Goal: Transaction & Acquisition: Purchase product/service

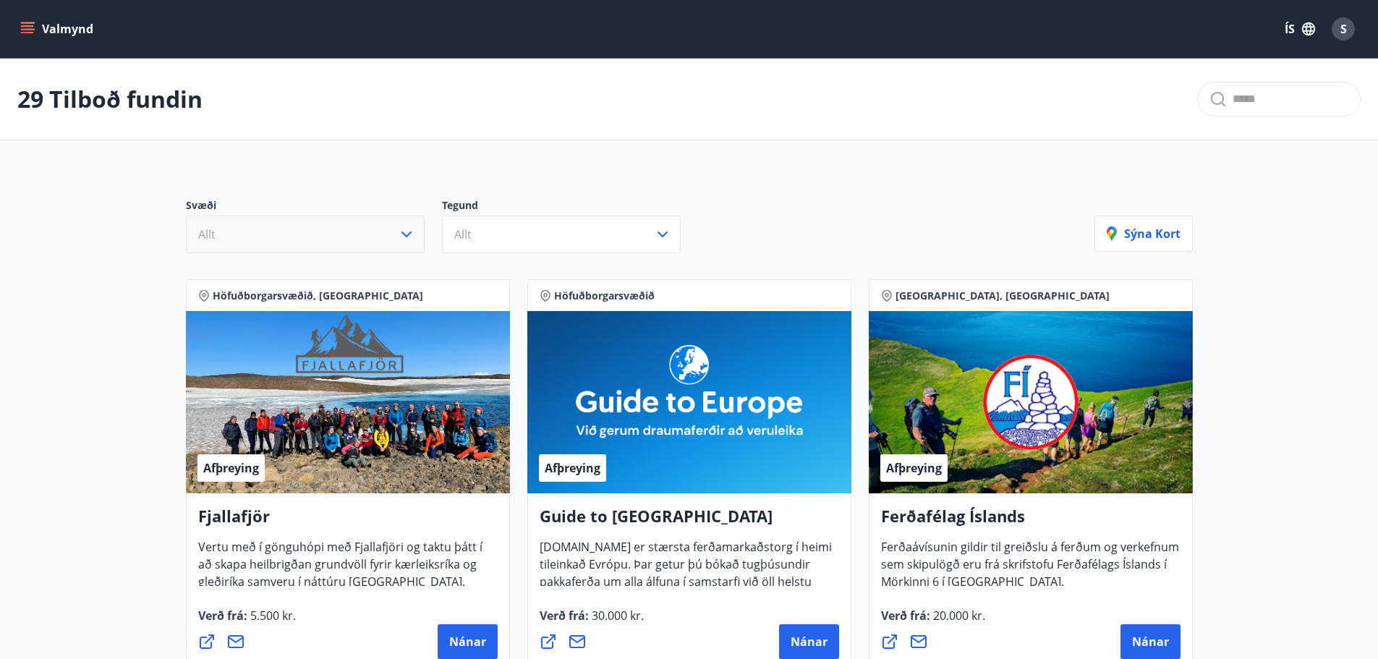
click at [382, 239] on button "Allt" at bounding box center [305, 235] width 239 height 38
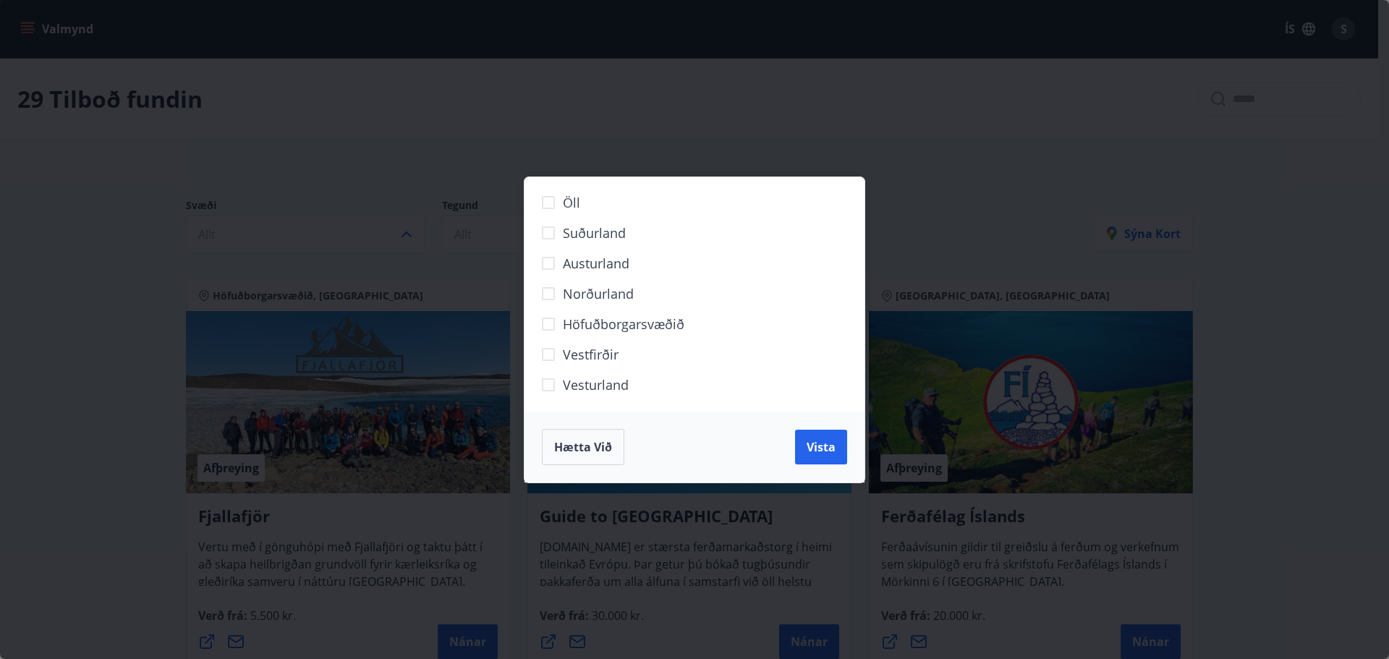
click at [591, 234] on span "Suðurland" at bounding box center [594, 233] width 63 height 19
click at [810, 454] on span "Vista" at bounding box center [821, 447] width 29 height 16
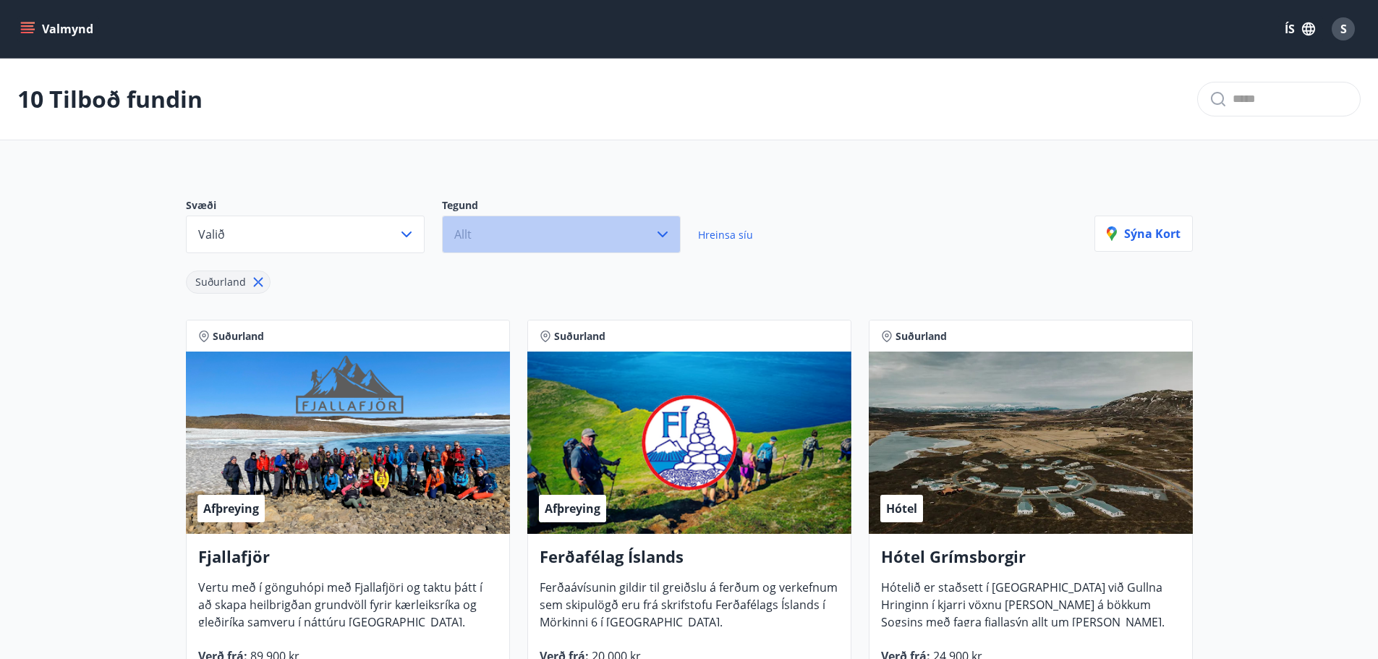
click at [542, 233] on button "Allt" at bounding box center [561, 235] width 239 height 38
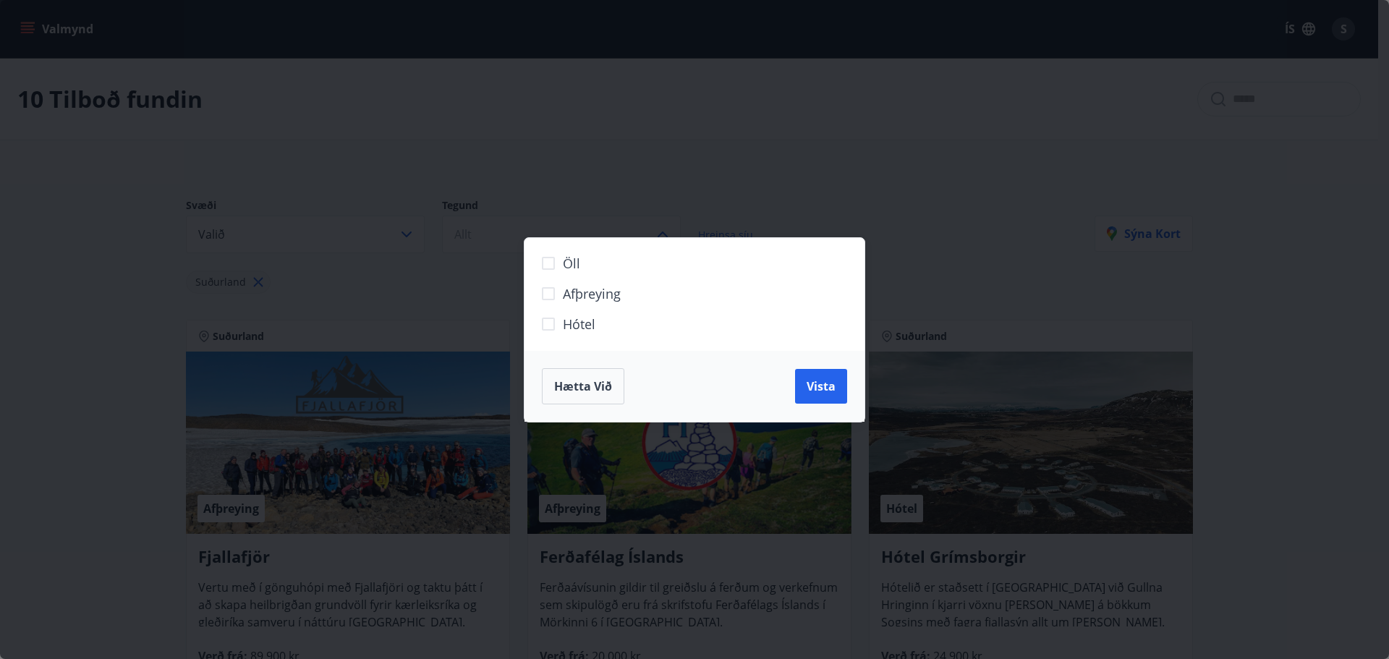
click at [587, 336] on label "Hótel" at bounding box center [685, 330] width 303 height 30
click at [834, 391] on span "Vista" at bounding box center [821, 386] width 29 height 16
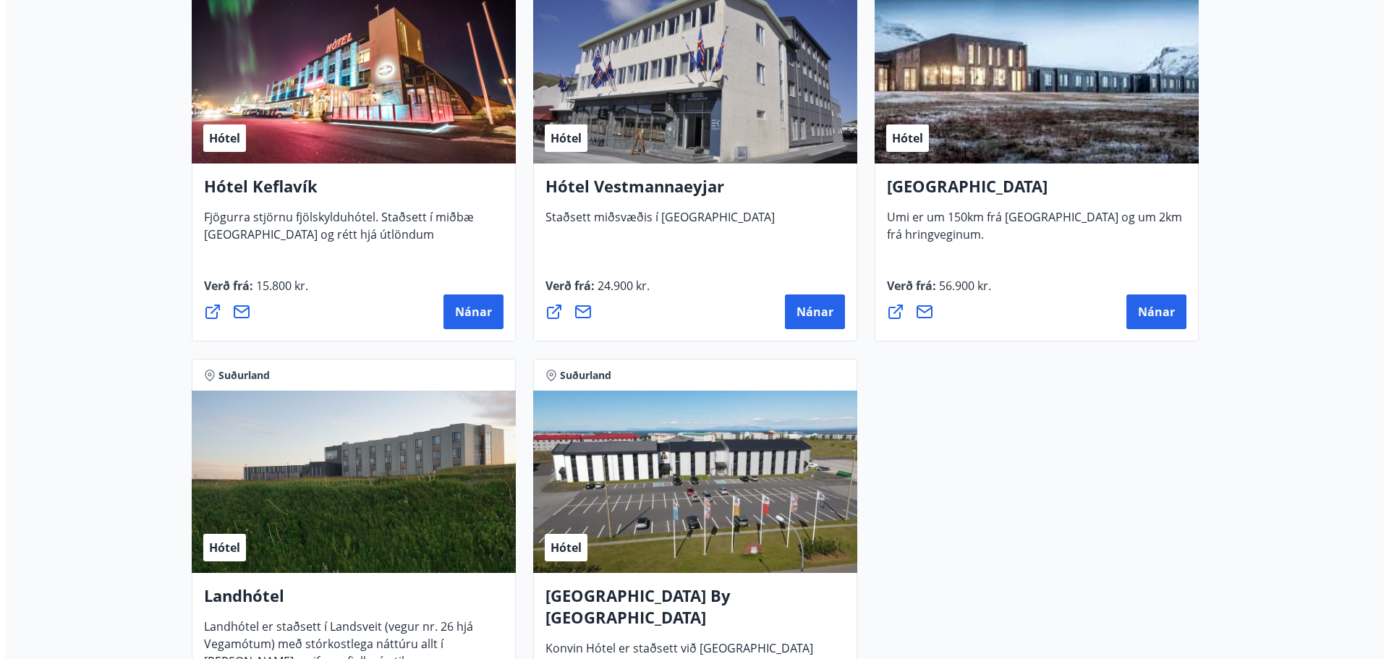
scroll to position [796, 0]
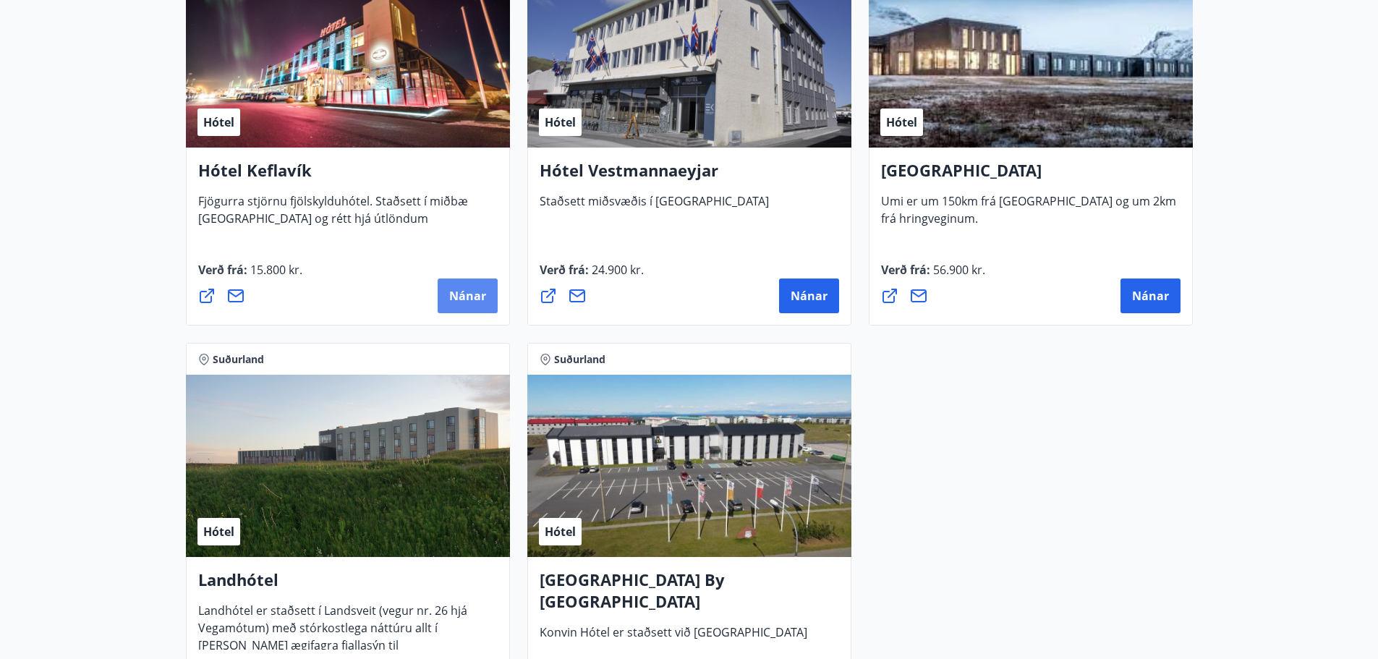
click at [453, 290] on span "Nánar" at bounding box center [467, 296] width 37 height 16
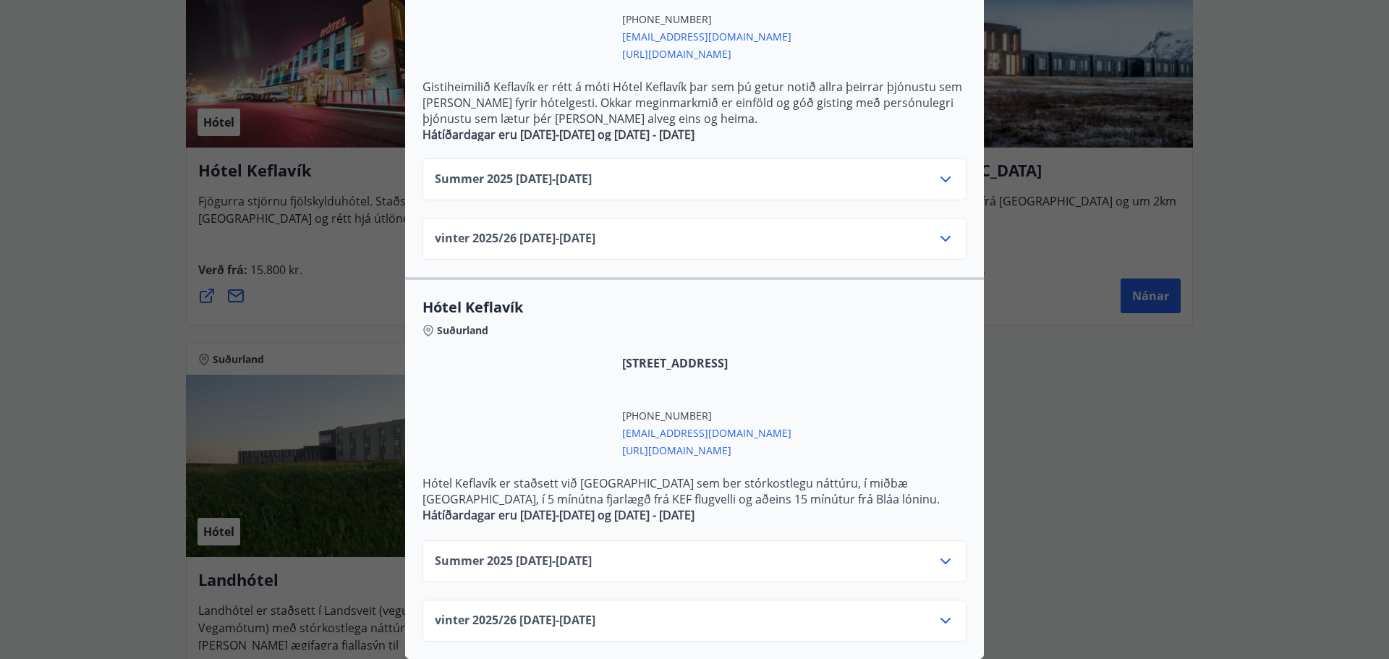
scroll to position [435, 0]
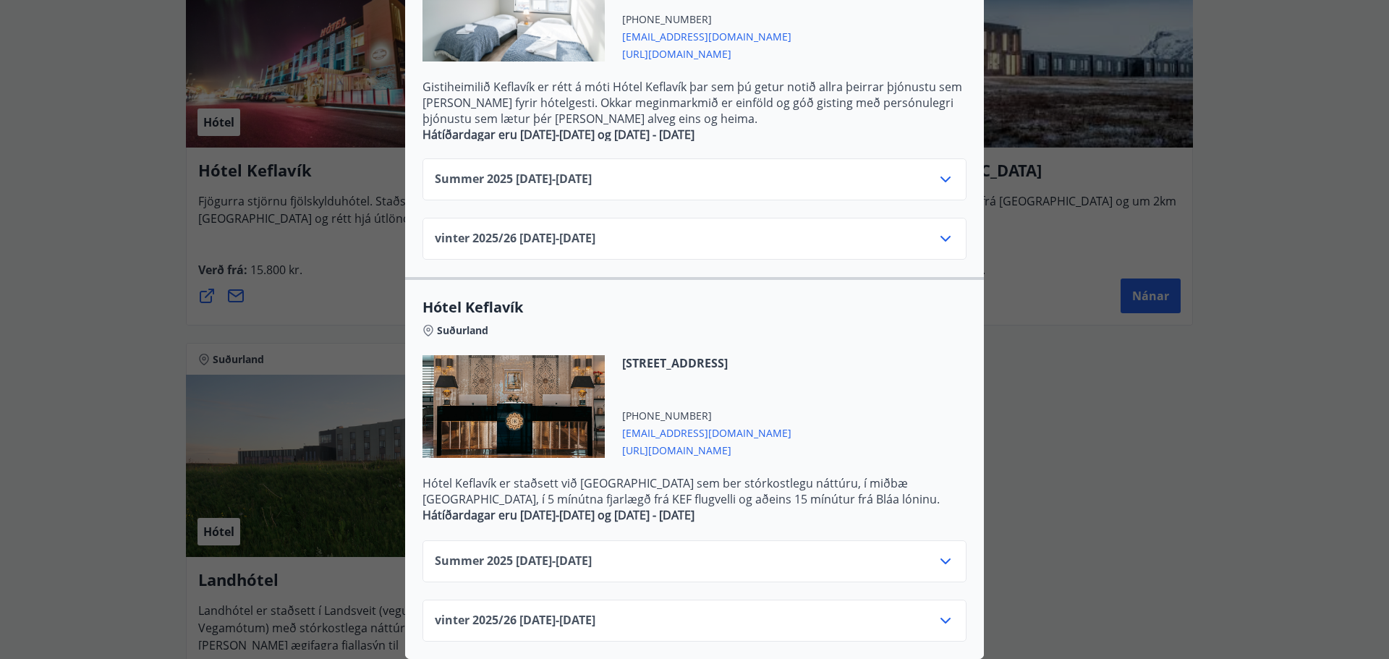
click at [859, 553] on div "Summer [PHONE_NUMBER][DATE] - [DATE]" at bounding box center [694, 567] width 519 height 29
click at [945, 553] on icon at bounding box center [945, 561] width 17 height 17
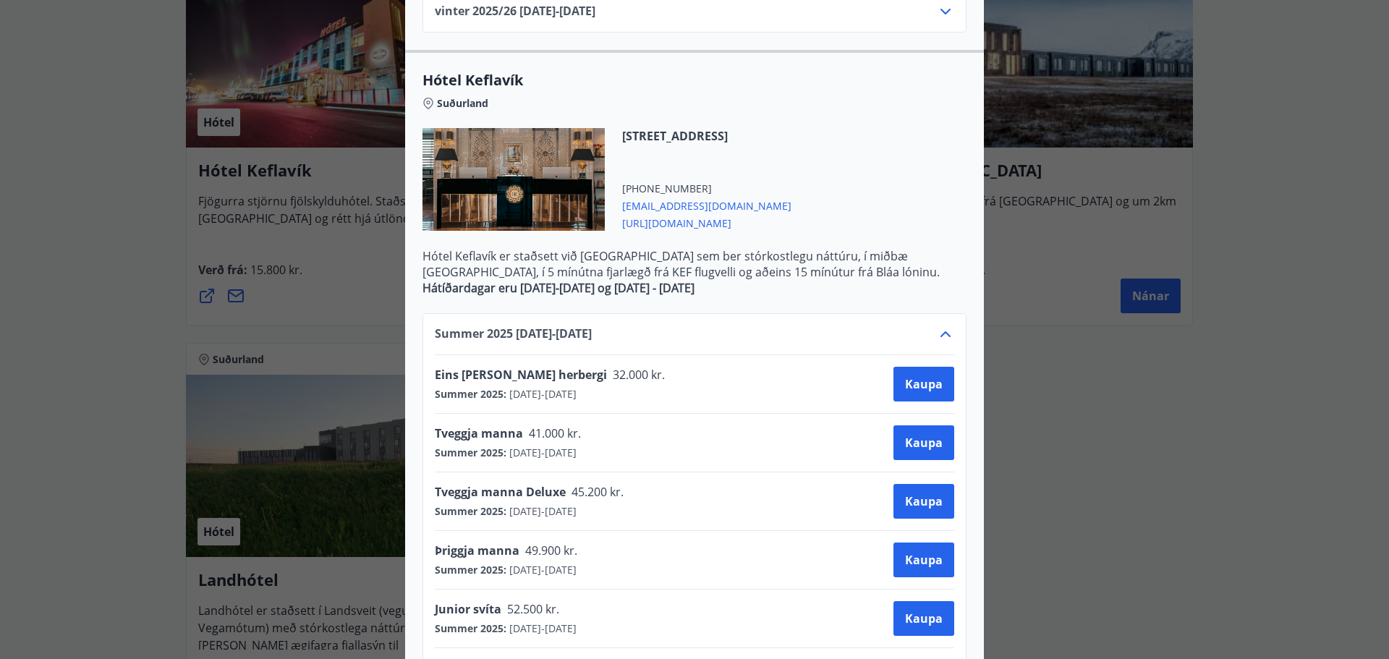
scroll to position [652, 0]
click at [923, 388] on span "Kaupa" at bounding box center [924, 383] width 38 height 16
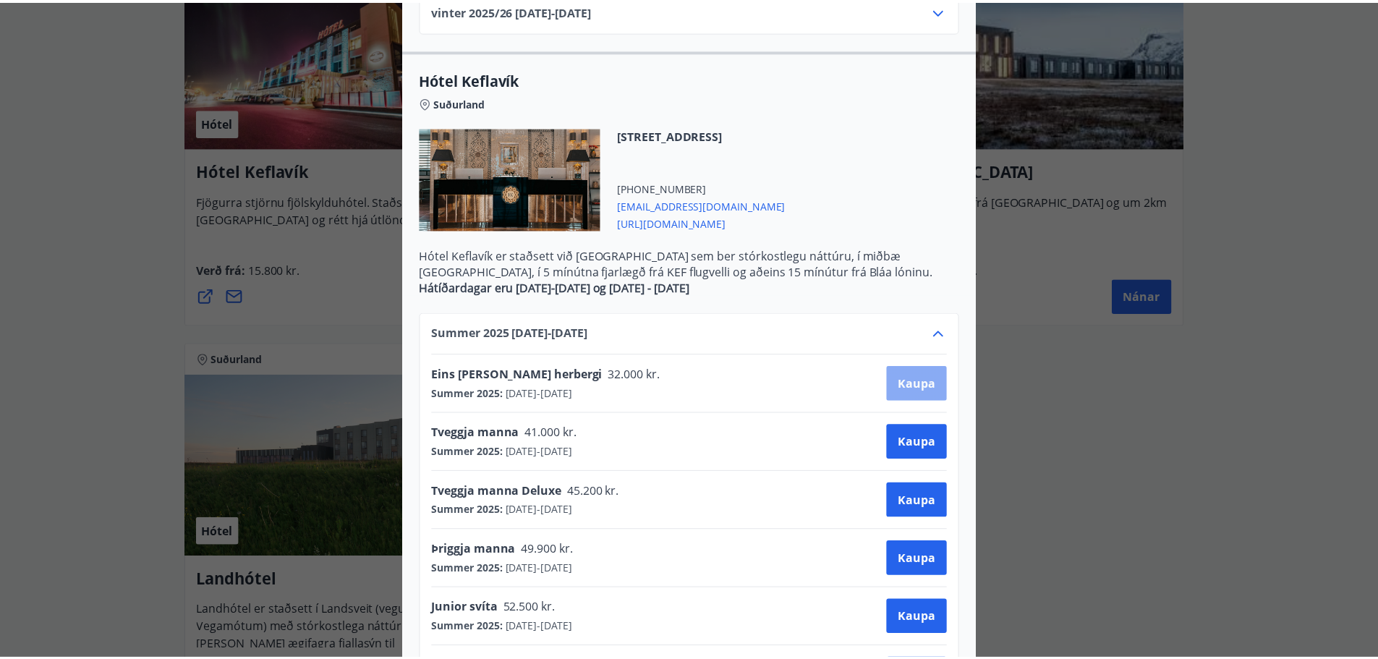
scroll to position [2, 0]
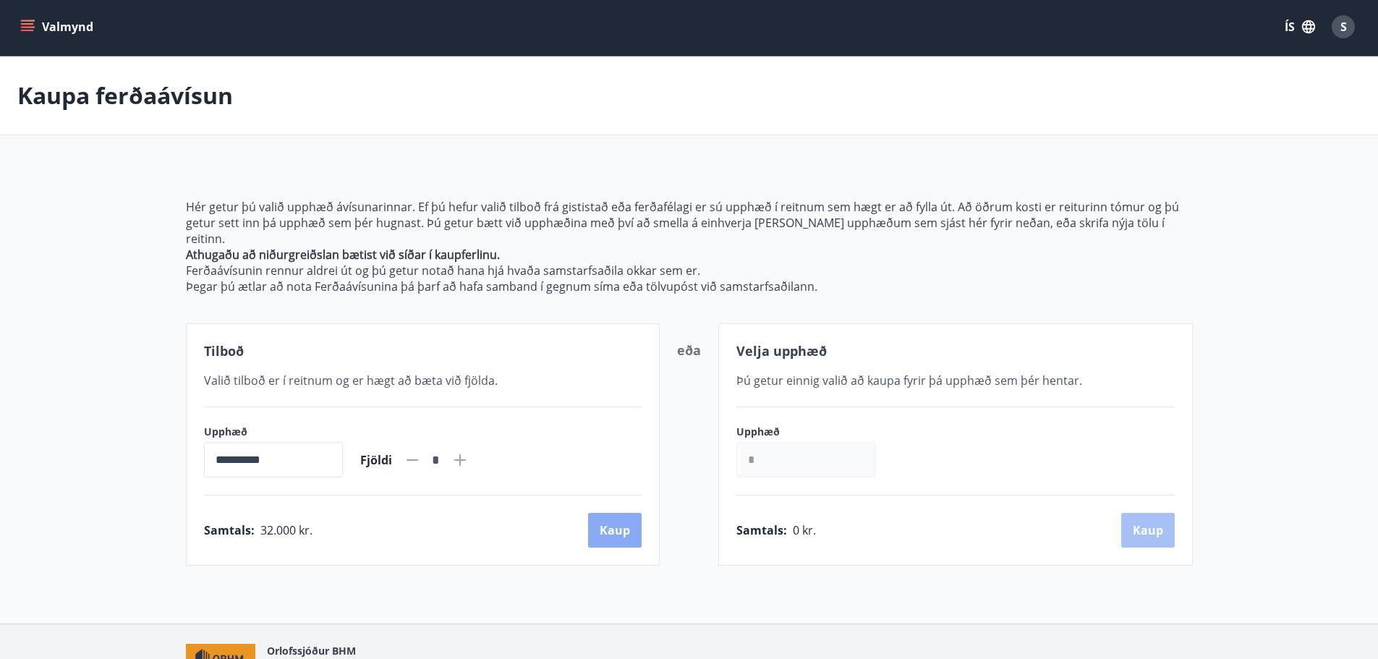
click at [625, 516] on button "Kaup" at bounding box center [615, 530] width 54 height 35
